Goal: Task Accomplishment & Management: Complete application form

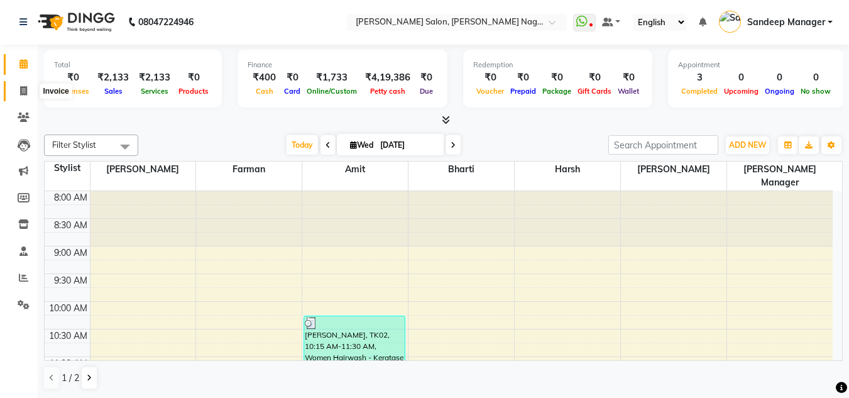
click at [20, 86] on icon at bounding box center [23, 90] width 7 height 9
select select "service"
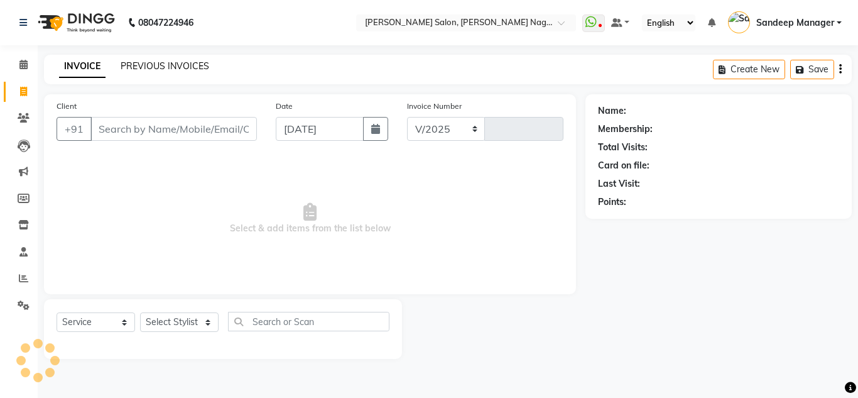
select select "8641"
type input "0579"
click at [148, 128] on input "Client" at bounding box center [173, 129] width 166 height 24
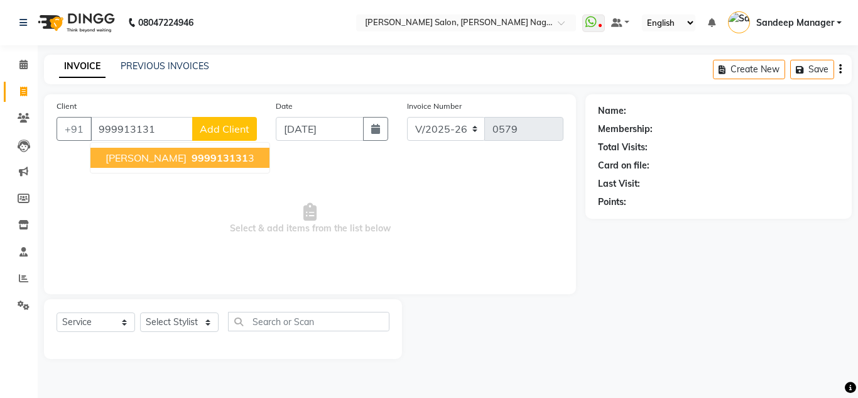
click at [194, 157] on span "999913131" at bounding box center [220, 157] width 57 height 13
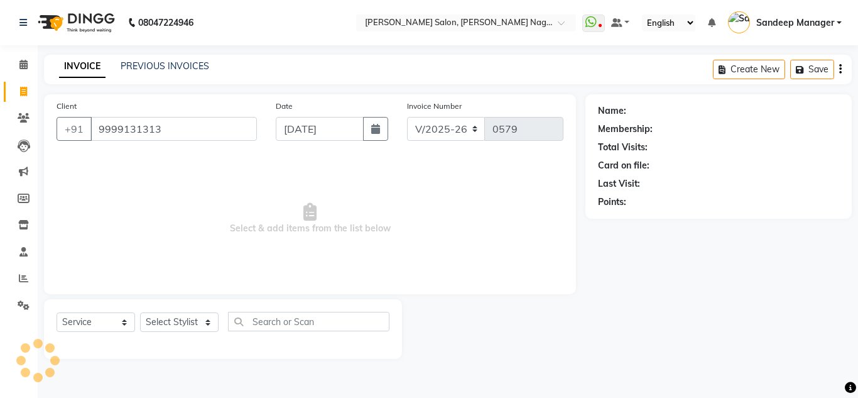
type input "9999131313"
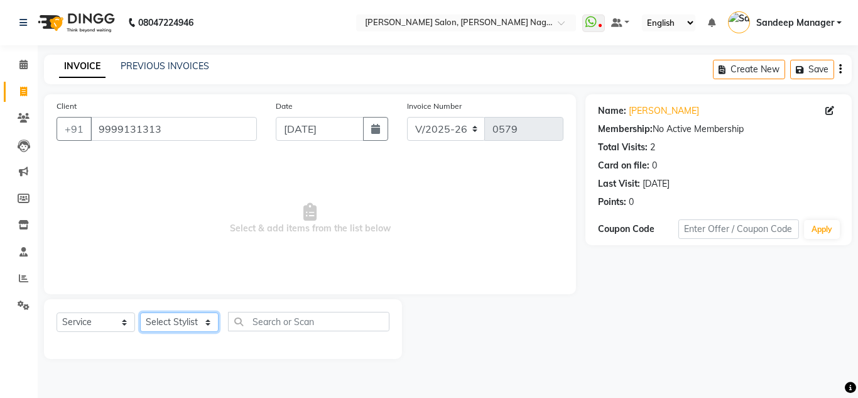
click at [210, 324] on select "Select Stylist Amit Bharti Devesh Farman Harsh Ishita Manager Jaikesh Manoj Nit…" at bounding box center [179, 321] width 79 height 19
select select "89009"
click at [140, 312] on select "Select Stylist Amit Bharti Devesh Farman Harsh Ishita Manager Jaikesh Manoj Nit…" at bounding box center [179, 321] width 79 height 19
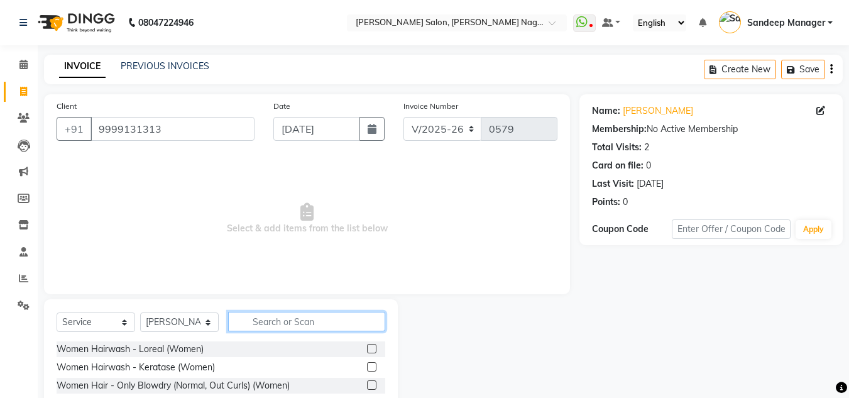
click at [275, 324] on input "text" at bounding box center [306, 321] width 157 height 19
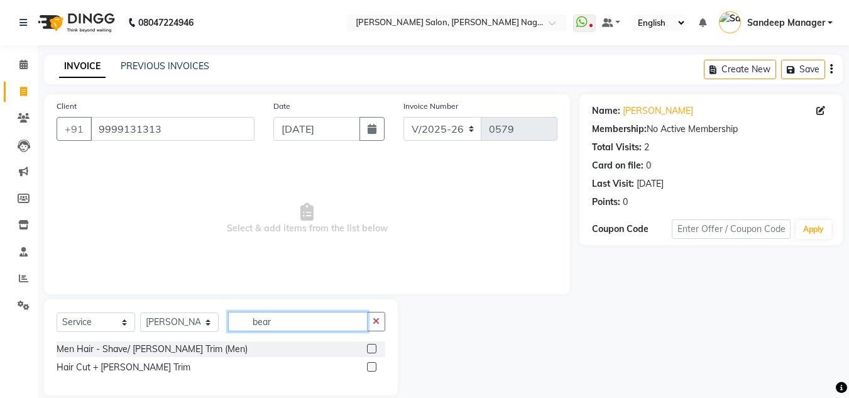
type input "bear"
click at [370, 344] on label at bounding box center [371, 348] width 9 height 9
click at [370, 345] on input "checkbox" at bounding box center [371, 349] width 8 height 8
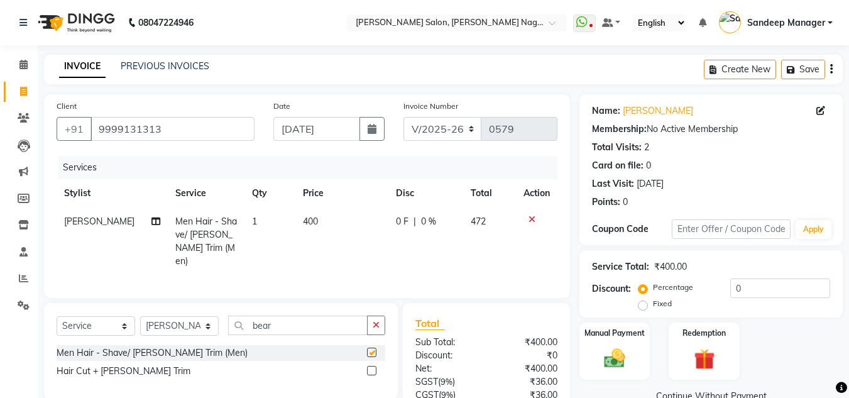
checkbox input "false"
click at [303, 219] on span "400" at bounding box center [310, 221] width 15 height 11
select select "89009"
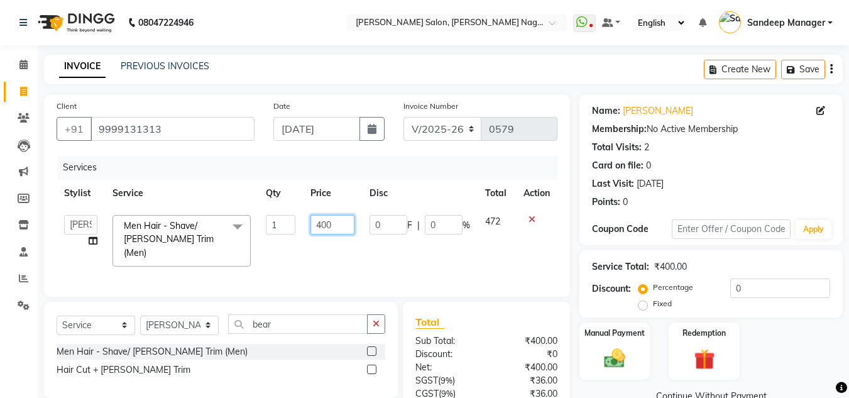
click at [321, 221] on input "400" at bounding box center [331, 224] width 43 height 19
type input "500"
click at [359, 238] on td "500" at bounding box center [332, 240] width 58 height 67
select select "89009"
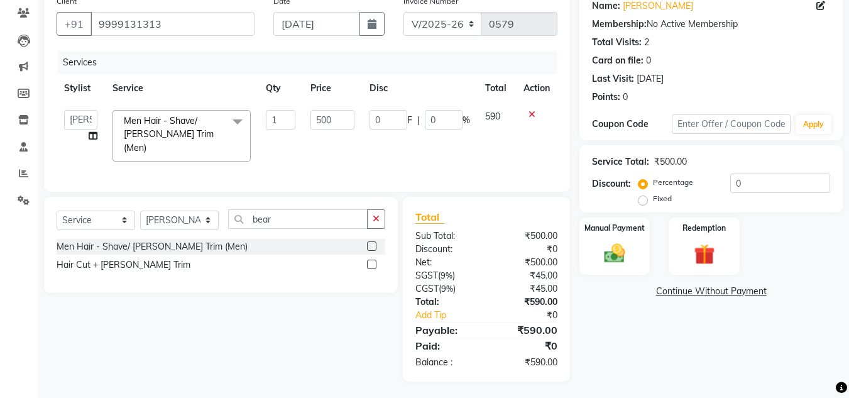
click at [540, 271] on div "₹45.00" at bounding box center [526, 275] width 80 height 13
click at [608, 260] on img at bounding box center [614, 253] width 35 height 25
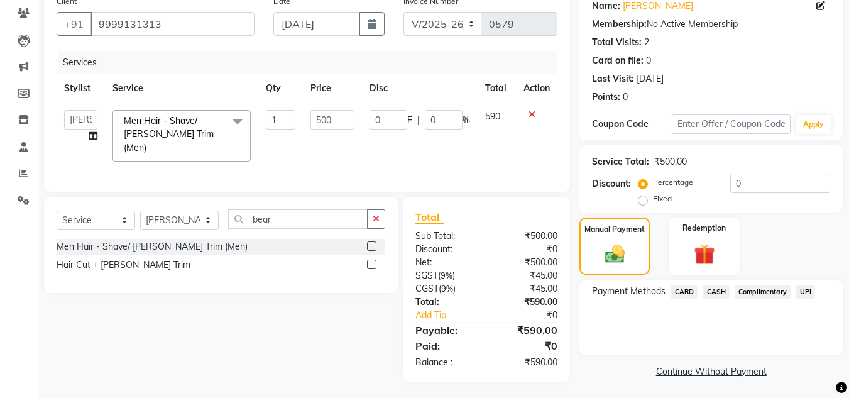
click at [683, 290] on span "CARD" at bounding box center [683, 292] width 27 height 14
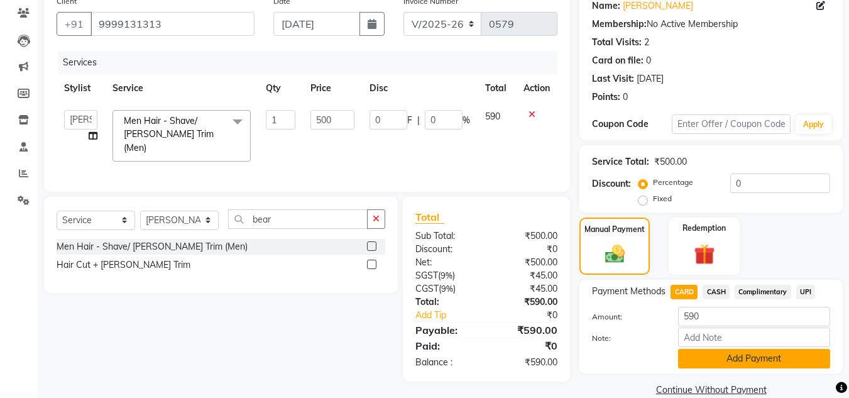
click at [751, 363] on button "Add Payment" at bounding box center [754, 358] width 152 height 19
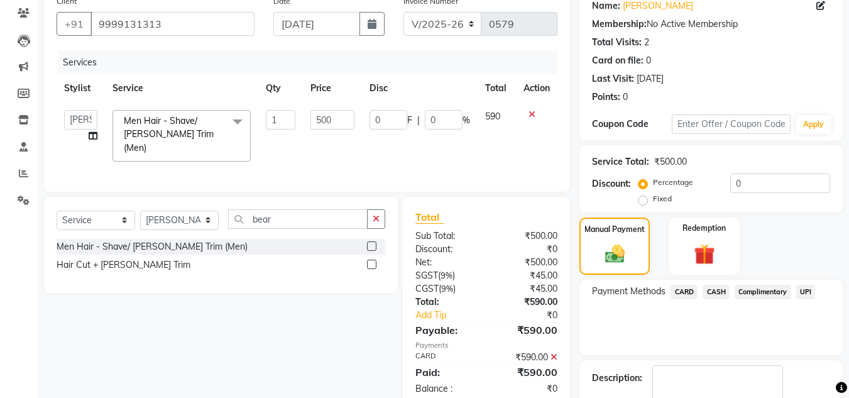
scroll to position [178, 0]
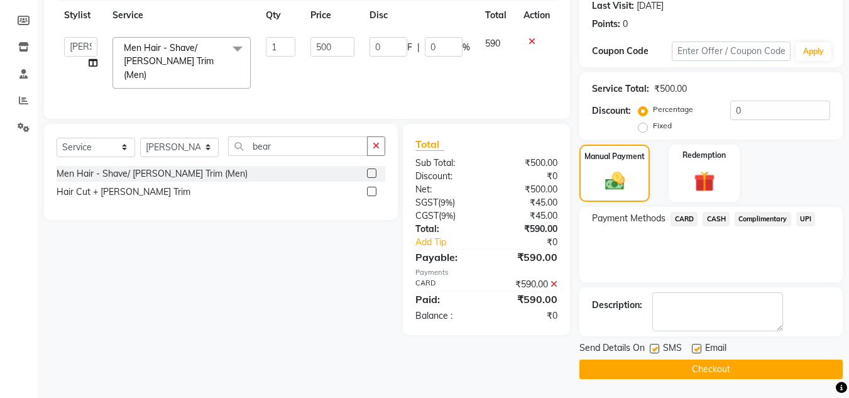
click at [688, 373] on button "Checkout" at bounding box center [710, 368] width 263 height 19
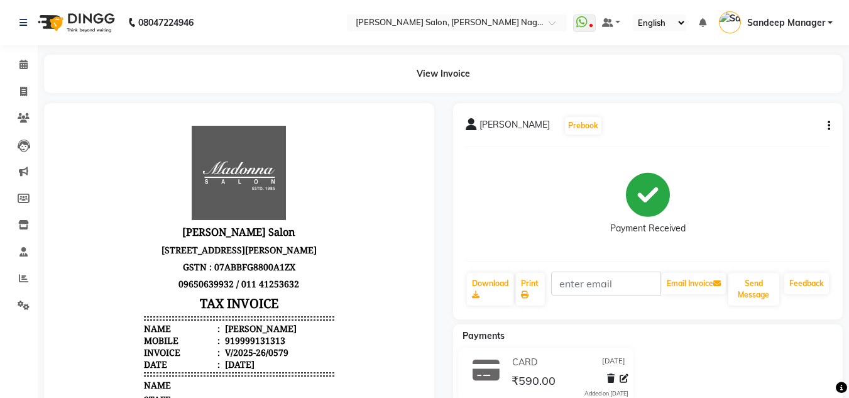
click at [89, 18] on img at bounding box center [75, 22] width 86 height 35
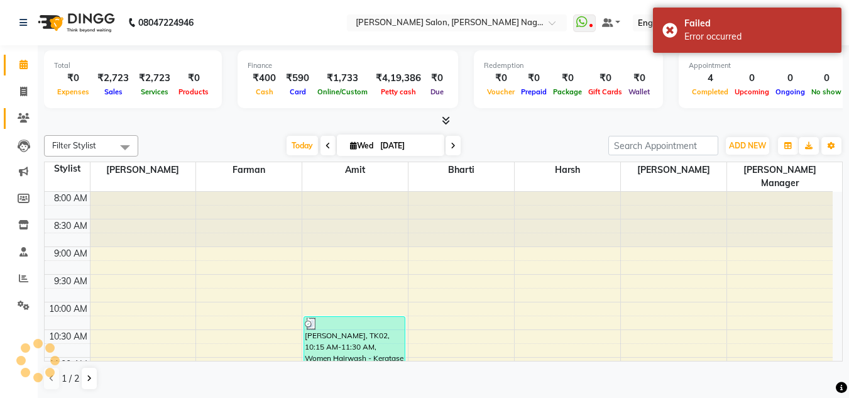
scroll to position [222, 0]
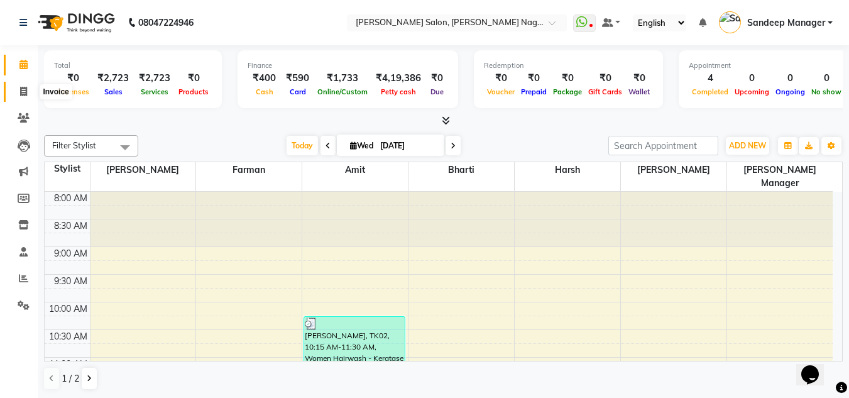
click at [20, 95] on icon at bounding box center [23, 91] width 7 height 9
select select "service"
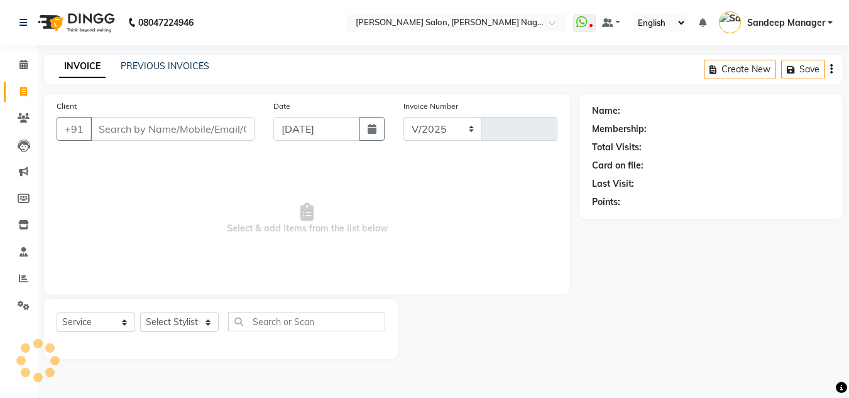
select select "8641"
type input "0580"
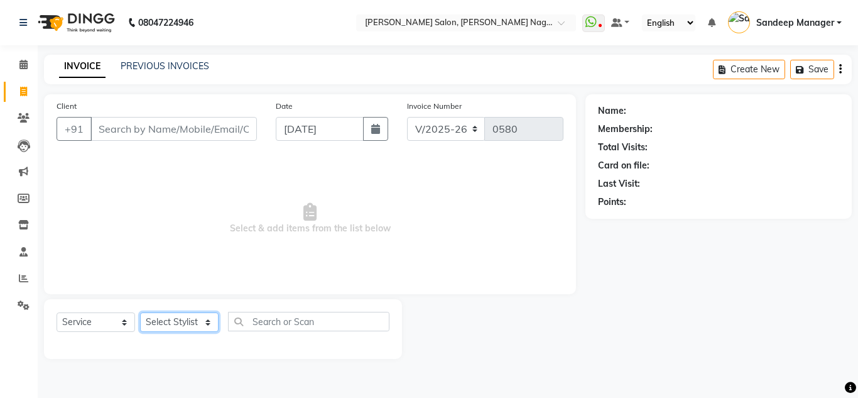
click at [194, 320] on select "Select Stylist Amit Bharti Devesh Farman Harsh Ishita Manager Jaikesh Manoj Nit…" at bounding box center [179, 321] width 79 height 19
select select "86633"
click at [140, 312] on select "Select Stylist Amit Bharti Devesh Farman Harsh Ishita Manager Jaikesh Manoj Nit…" at bounding box center [179, 321] width 79 height 19
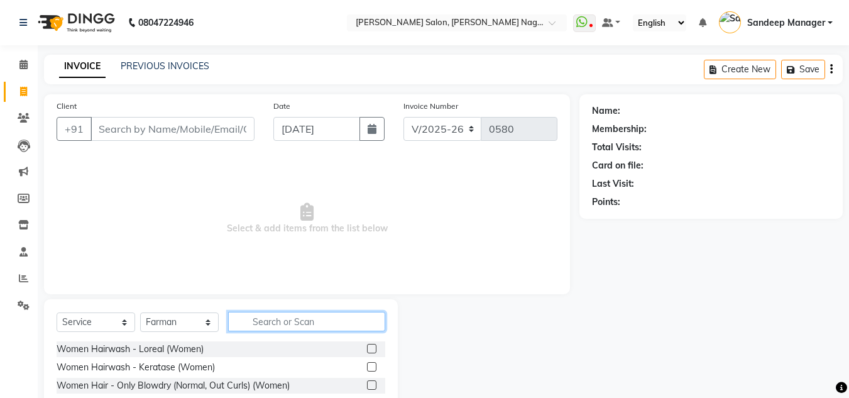
click at [286, 321] on input "text" at bounding box center [306, 321] width 157 height 19
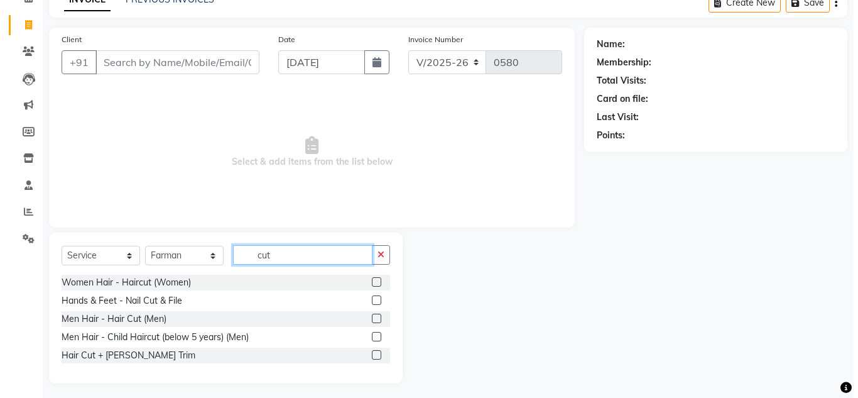
scroll to position [67, 0]
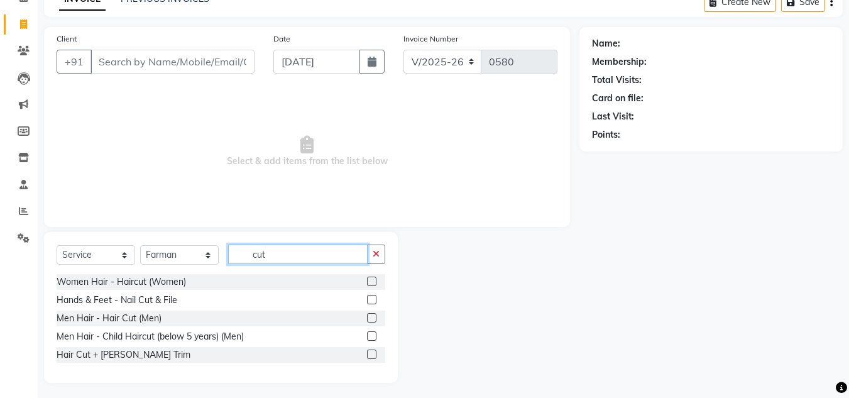
type input "cut"
click at [371, 320] on label at bounding box center [371, 317] width 9 height 9
click at [371, 320] on input "checkbox" at bounding box center [371, 318] width 8 height 8
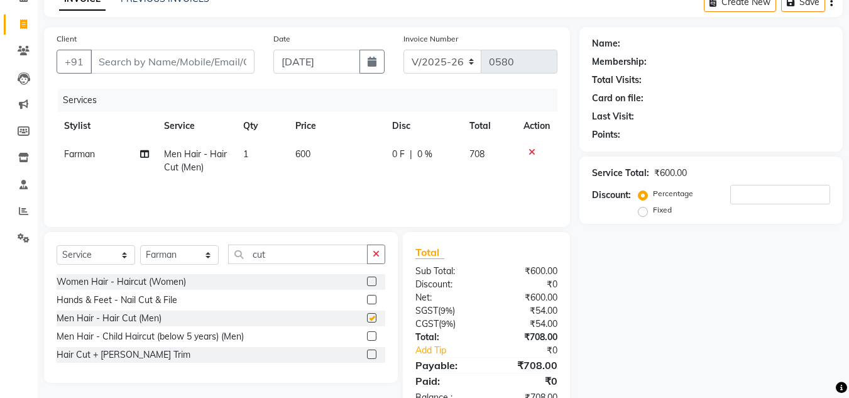
checkbox input "false"
click at [188, 63] on input "Client" at bounding box center [172, 62] width 164 height 24
type input "9"
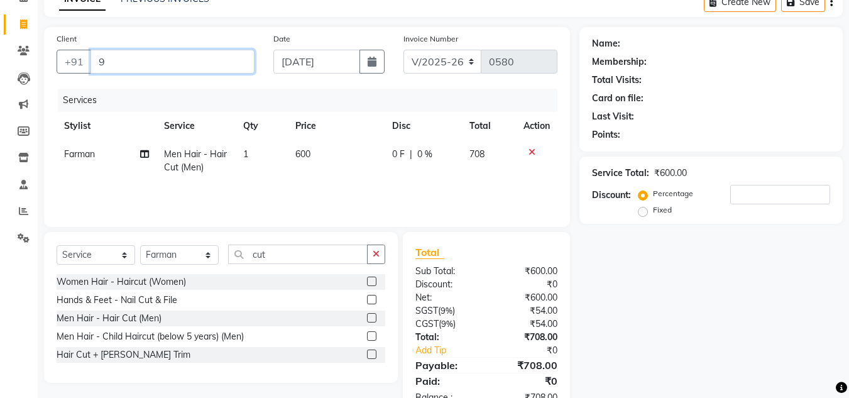
type input "0"
type input "9810010362"
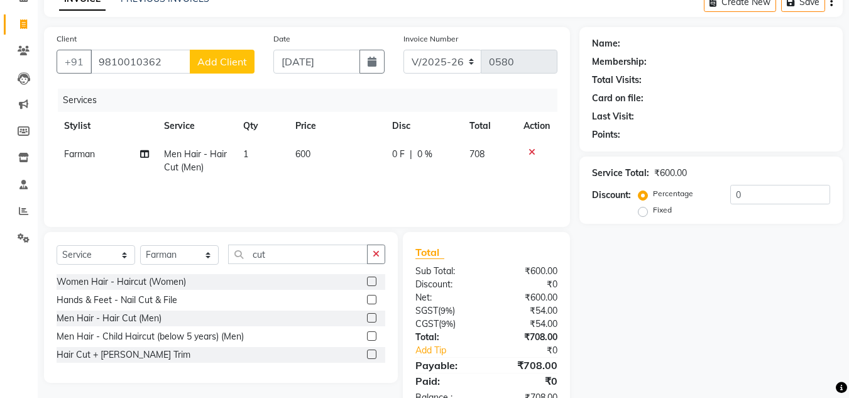
click at [218, 63] on span "Add Client" at bounding box center [222, 61] width 50 height 13
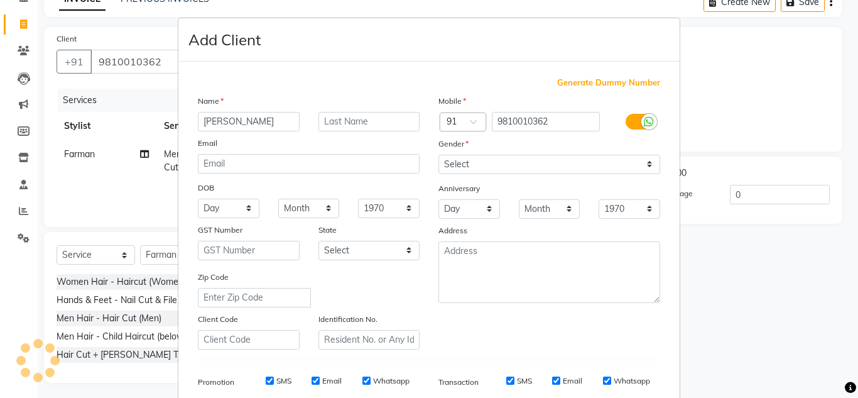
type input "Arvind"
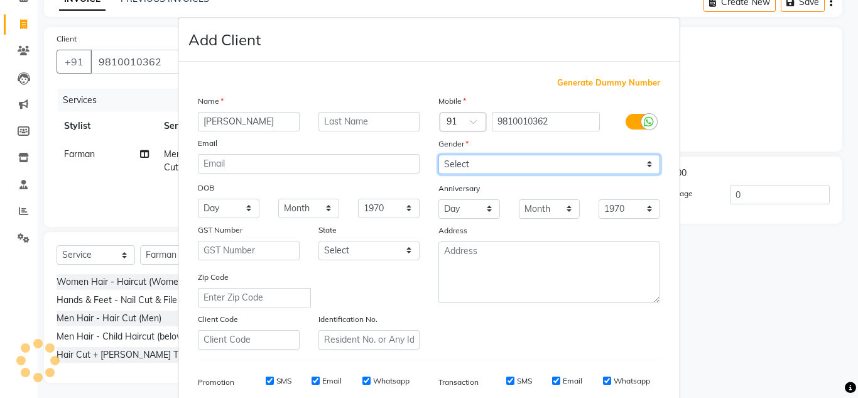
click at [489, 166] on select "Select Male Female Other Prefer Not To Say" at bounding box center [550, 164] width 222 height 19
select select "male"
click at [439, 155] on select "Select Male Female Other Prefer Not To Say" at bounding box center [550, 164] width 222 height 19
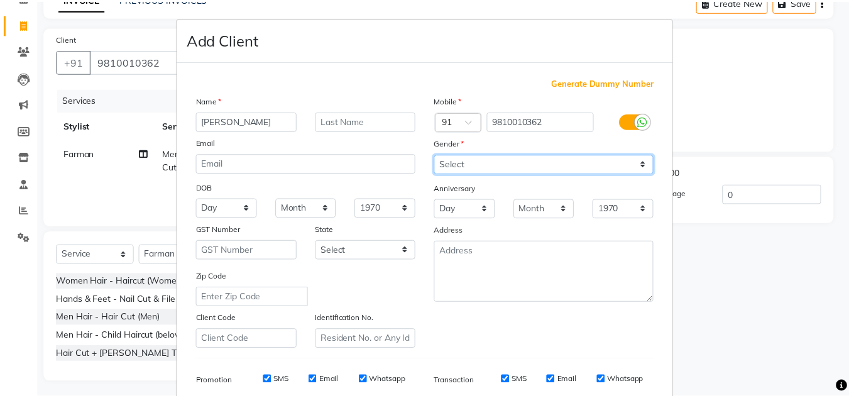
scroll to position [182, 0]
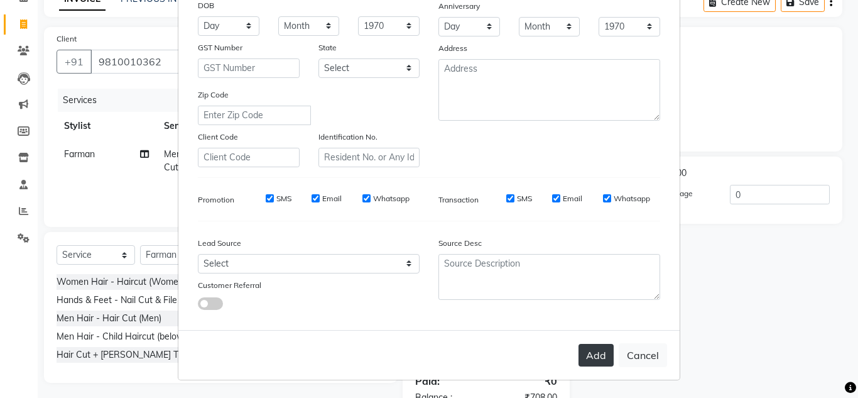
click at [601, 358] on button "Add" at bounding box center [596, 355] width 35 height 23
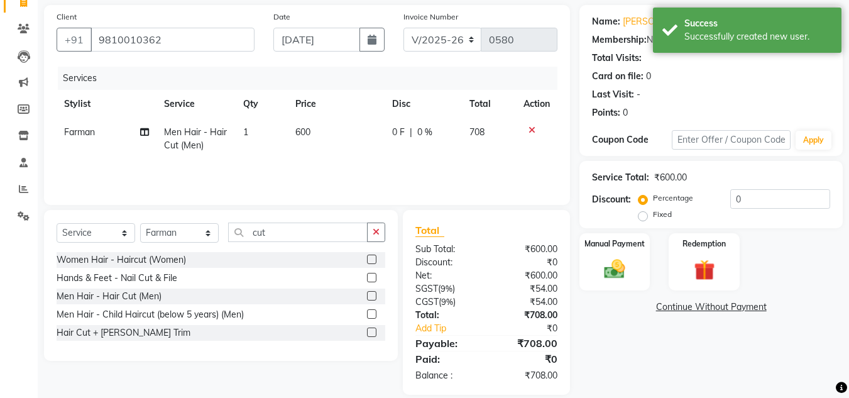
scroll to position [90, 0]
click at [97, 238] on select "Select Service Product Membership Package Voucher Prepaid Gift Card" at bounding box center [96, 231] width 79 height 19
click at [57, 222] on select "Select Service Product Membership Package Voucher Prepaid Gift Card" at bounding box center [96, 231] width 79 height 19
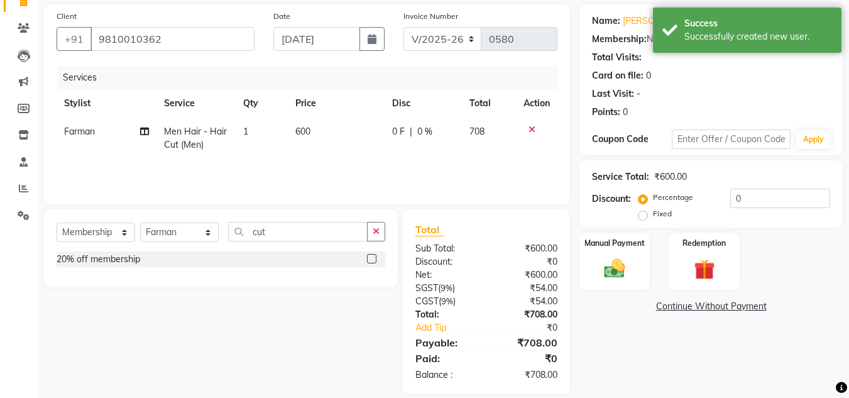
click at [371, 260] on label at bounding box center [371, 258] width 9 height 9
click at [371, 260] on input "checkbox" at bounding box center [371, 259] width 8 height 8
select select "select"
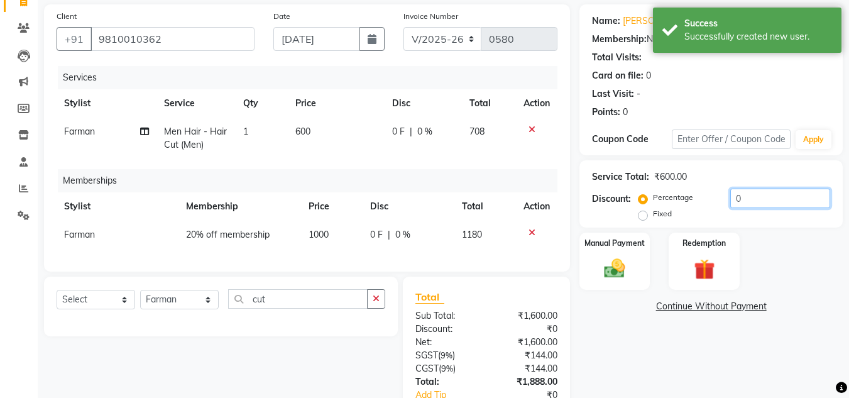
click at [732, 199] on input "0" at bounding box center [780, 197] width 100 height 19
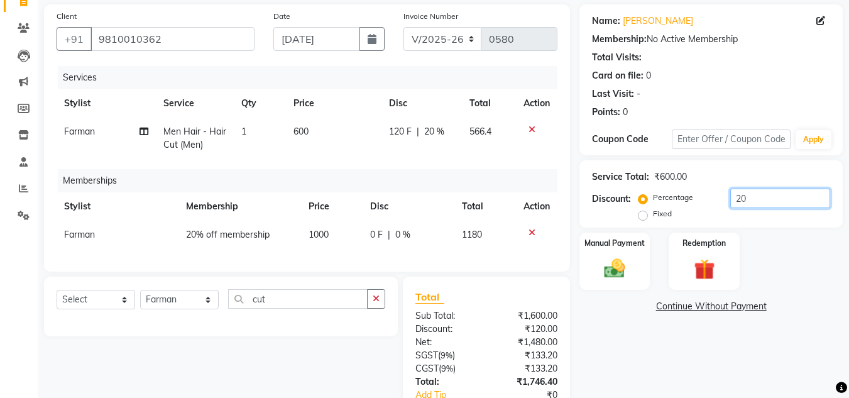
type input "20"
click at [651, 373] on div "Name: Arvind Membership: No Active Membership Total Visits: Card on file: 0 Las…" at bounding box center [715, 232] width 273 height 457
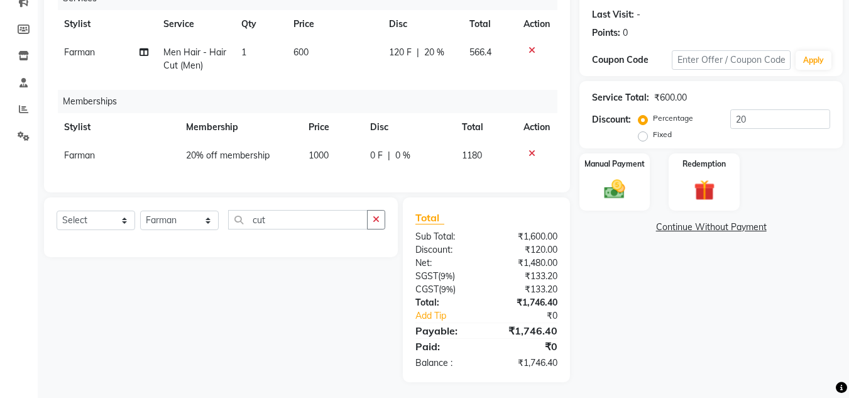
scroll to position [182, 0]
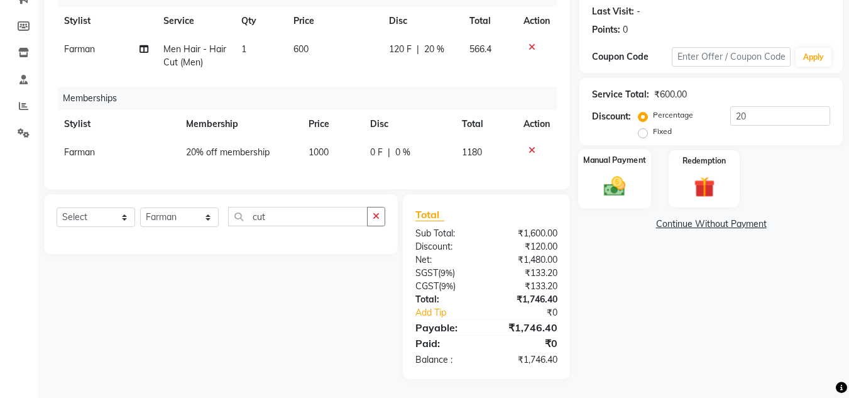
click at [614, 182] on img at bounding box center [614, 185] width 35 height 25
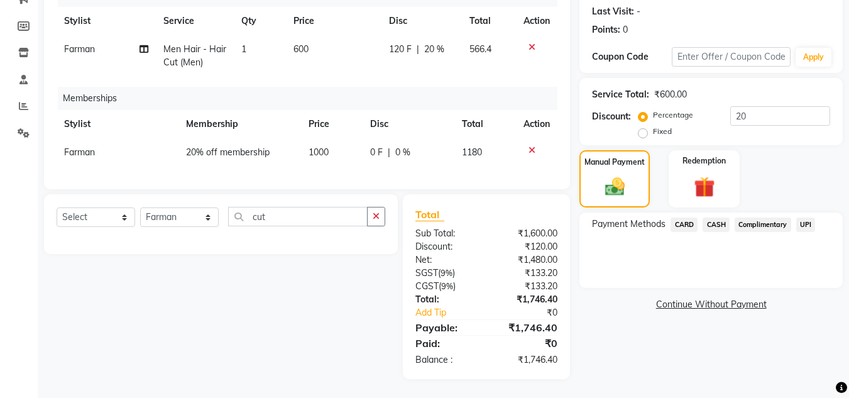
click at [804, 217] on span "UPI" at bounding box center [805, 224] width 19 height 14
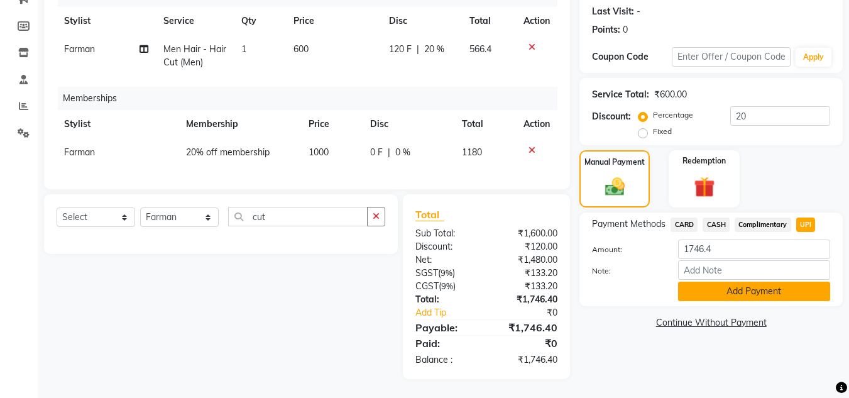
click at [770, 281] on button "Add Payment" at bounding box center [754, 290] width 152 height 19
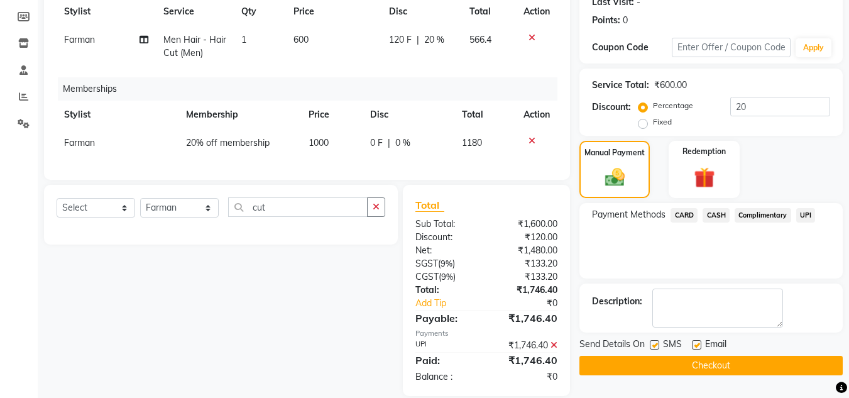
click at [724, 366] on button "Checkout" at bounding box center [710, 365] width 263 height 19
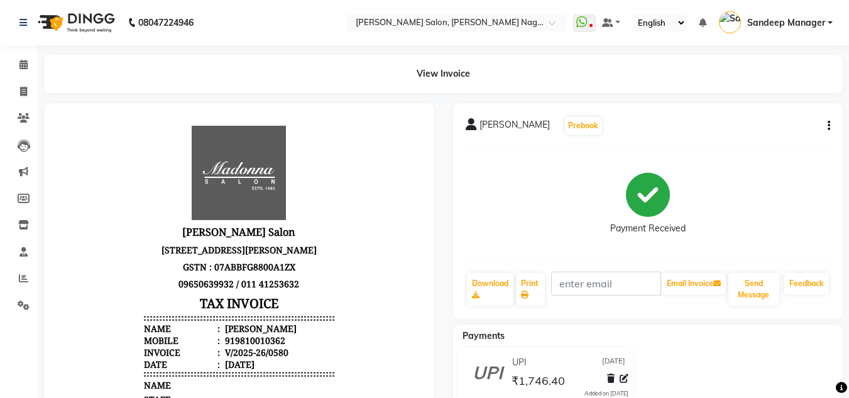
click at [82, 14] on img at bounding box center [75, 22] width 86 height 35
